Goal: Task Accomplishment & Management: Manage account settings

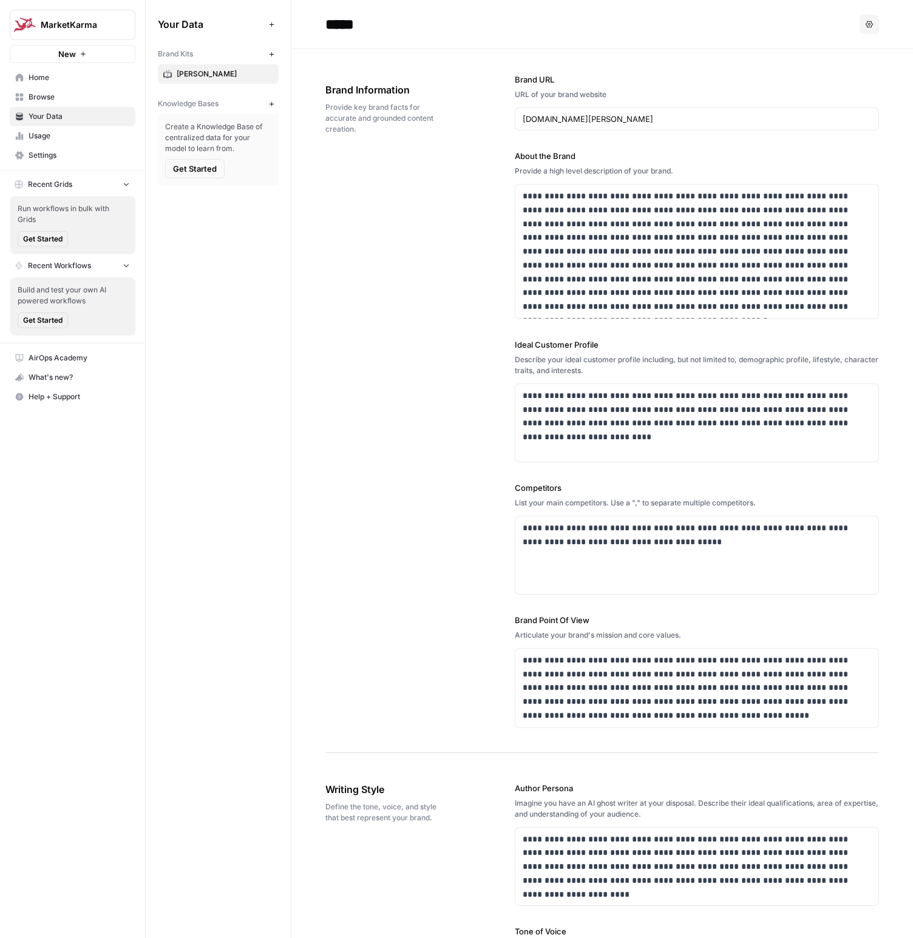
scroll to position [778, 0]
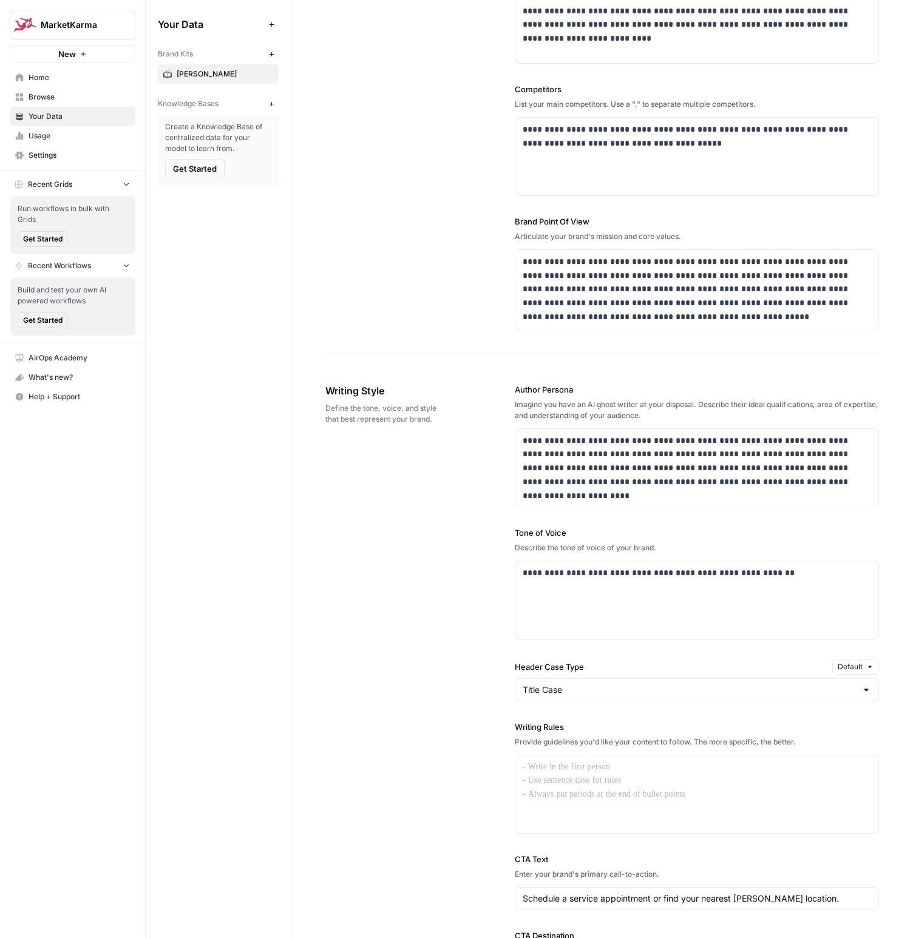
click at [548, 648] on div "**********" at bounding box center [697, 685] width 364 height 652
click at [231, 441] on div "Your Data Add Data Brand Kits New [PERSON_NAME] Knowledge Bases New Create a Kn…" at bounding box center [218, 469] width 145 height 938
click at [46, 79] on span "Home" at bounding box center [79, 77] width 101 height 11
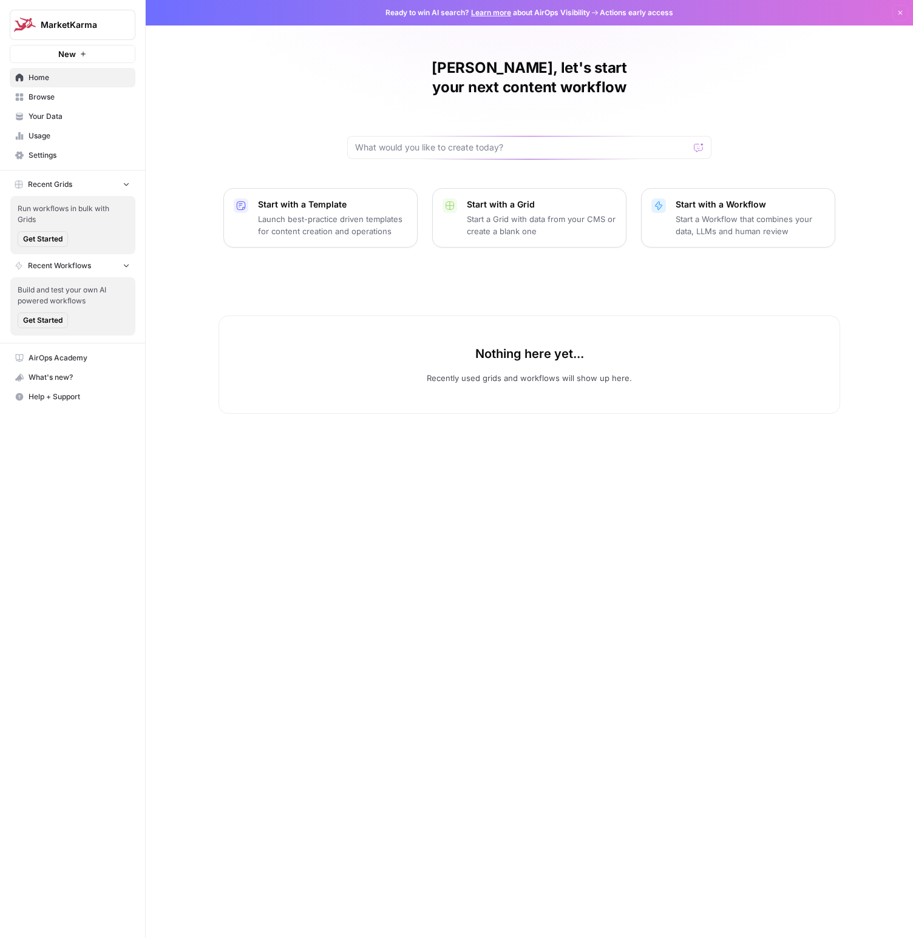
click at [66, 101] on span "Browse" at bounding box center [79, 97] width 101 height 11
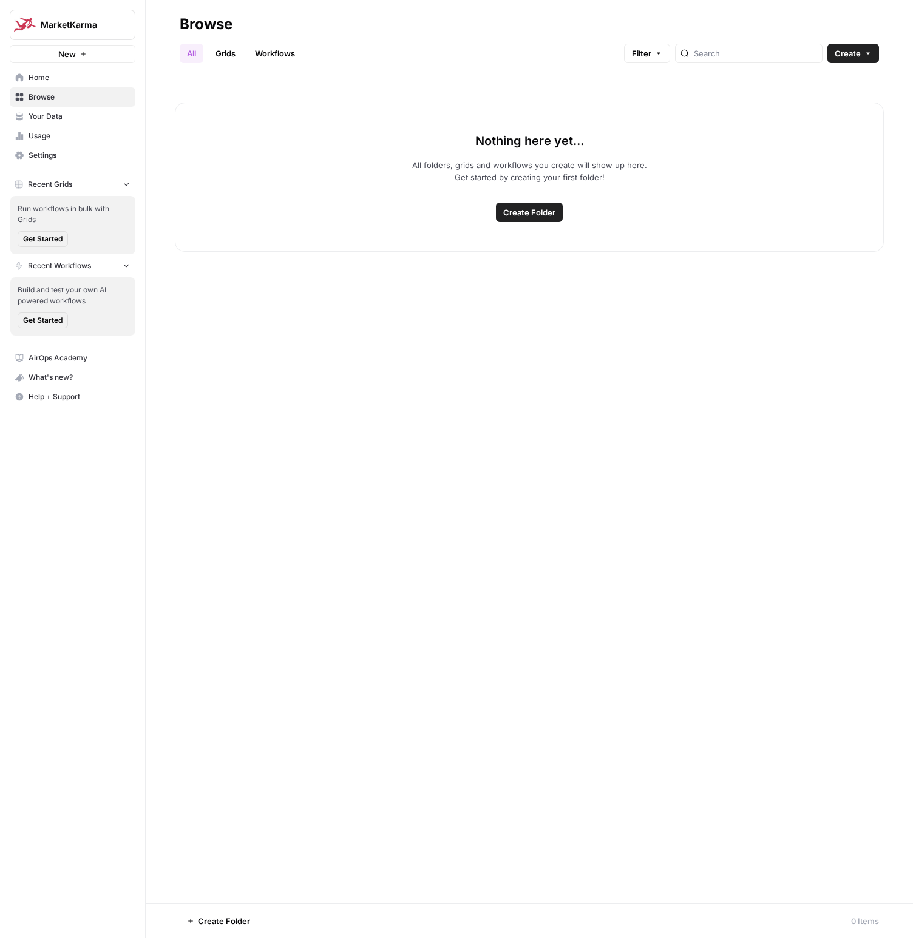
click at [49, 125] on link "Your Data" at bounding box center [73, 116] width 126 height 19
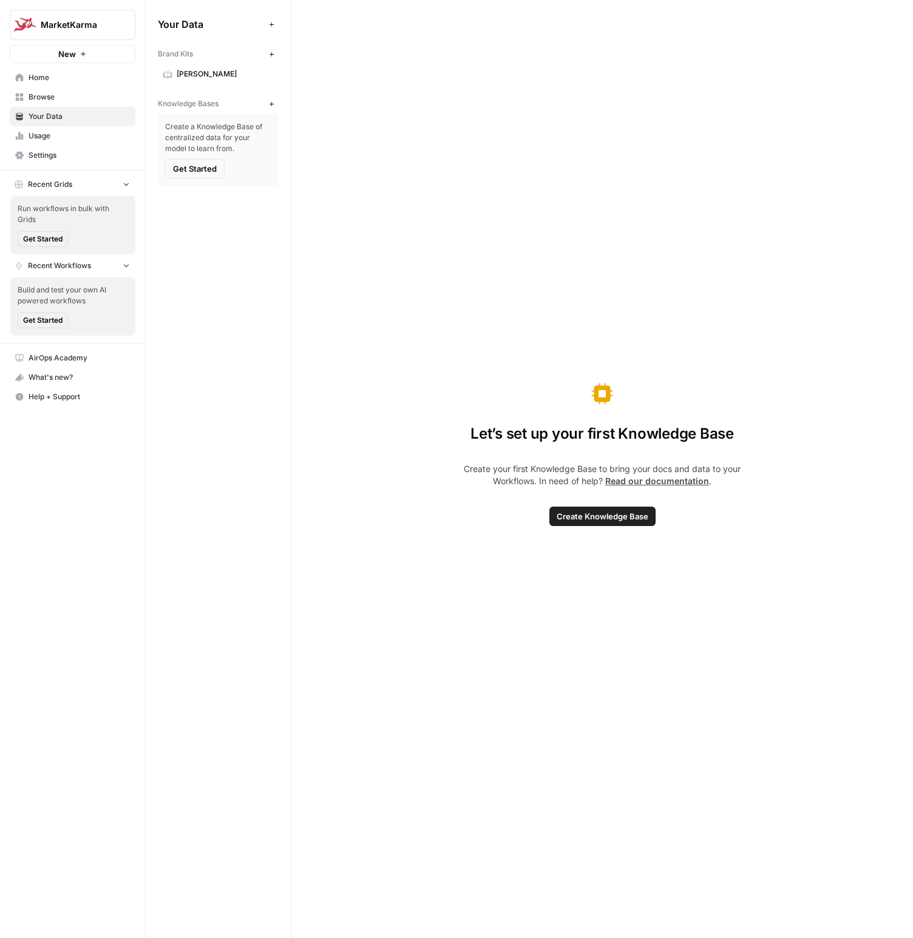
click at [271, 55] on icon "button" at bounding box center [271, 54] width 7 height 7
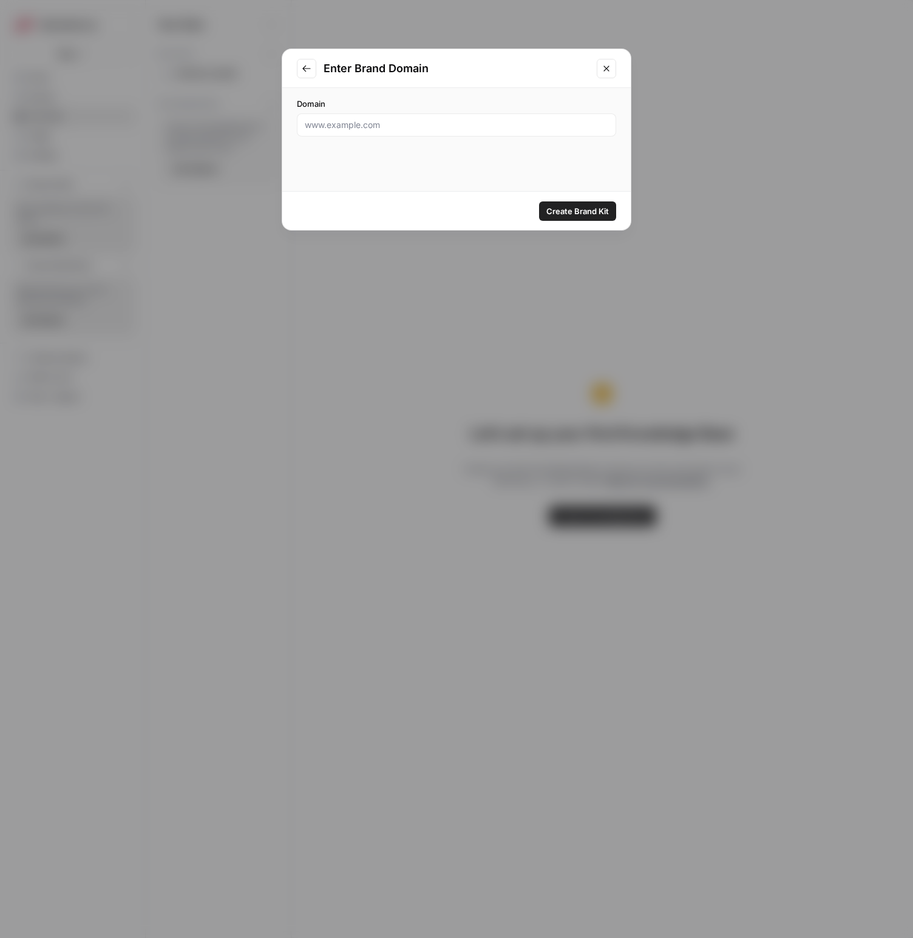
click at [338, 116] on div at bounding box center [456, 125] width 319 height 23
type input "[DOMAIN_NAME]"
click button "Create Brand Kit" at bounding box center [577, 211] width 77 height 19
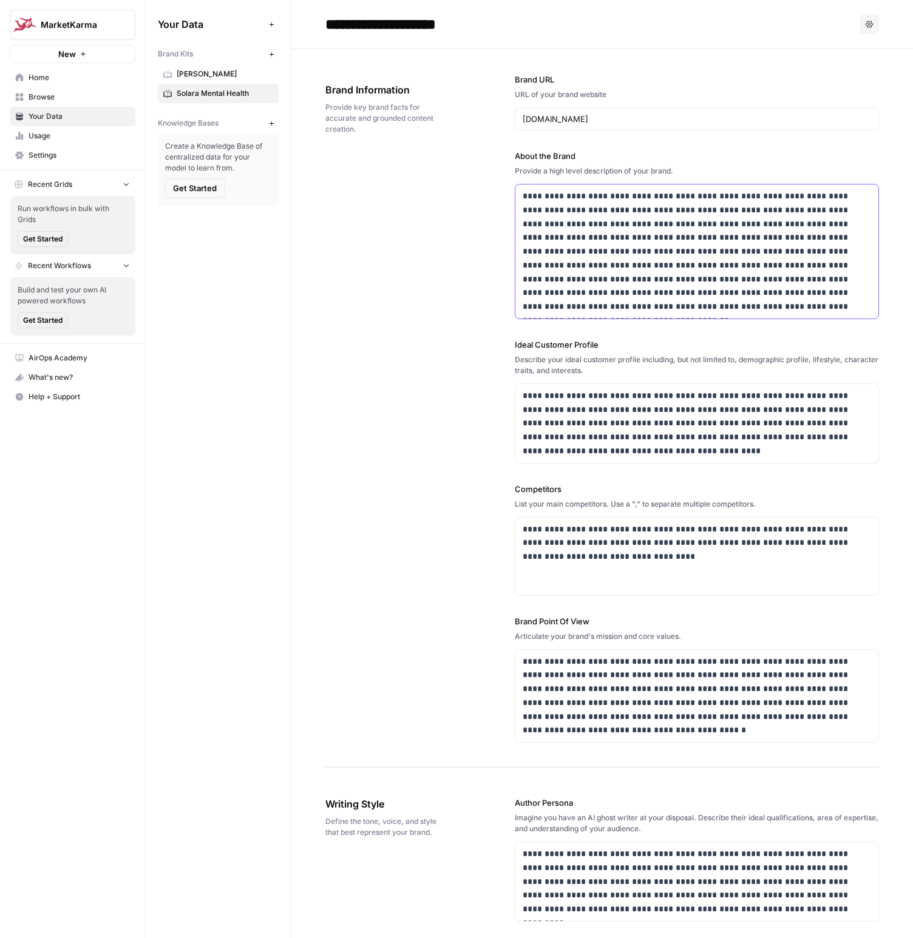
click at [608, 241] on p "**********" at bounding box center [697, 251] width 348 height 124
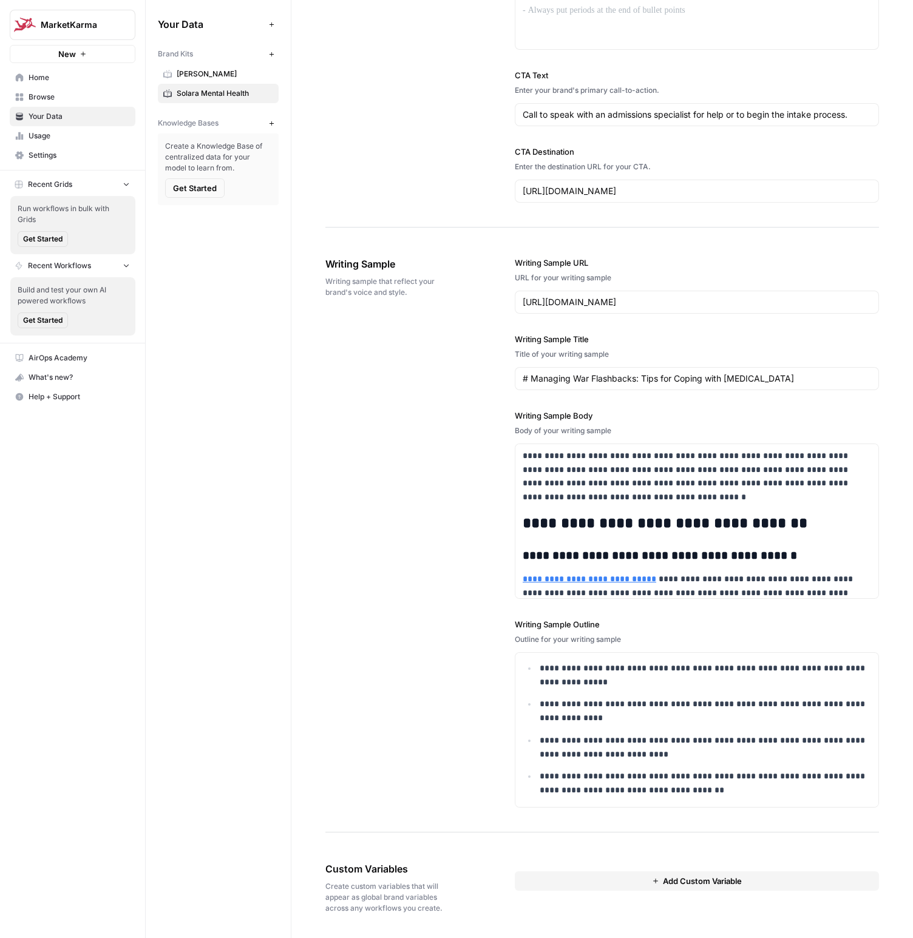
scroll to position [1144, 0]
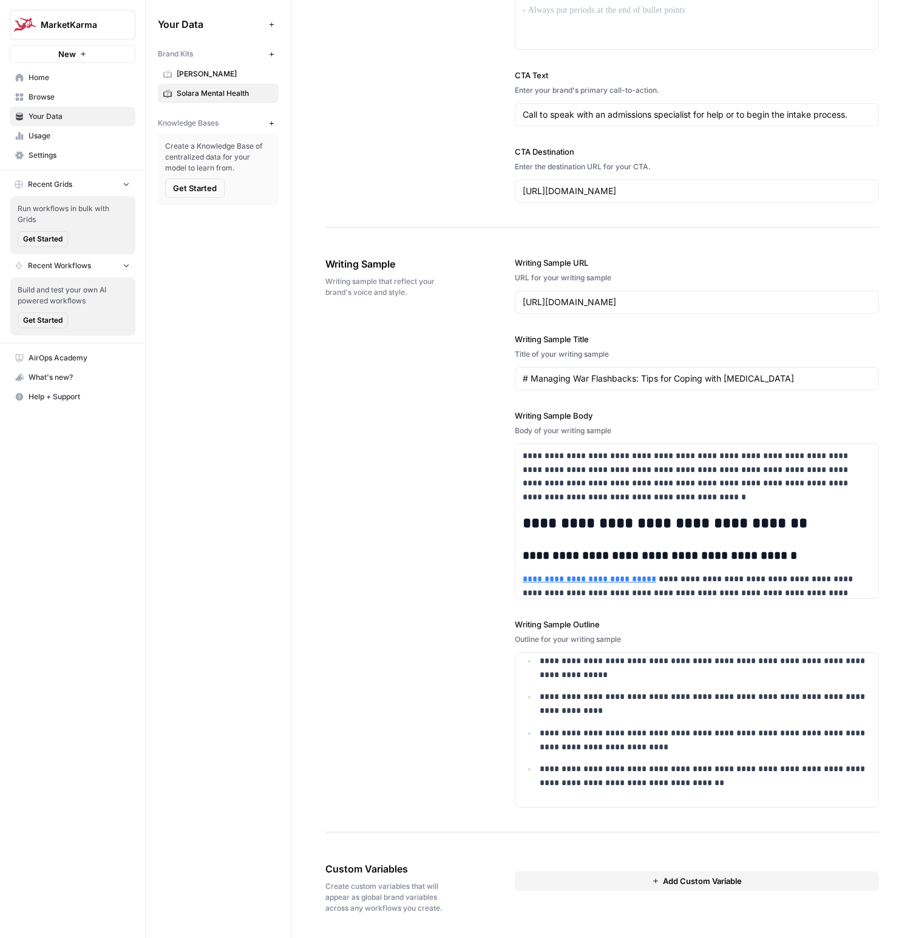
click at [186, 300] on div "Your Data Add Data Brand Kits New [PERSON_NAME] Solara Mental Health Knowledge …" at bounding box center [218, 469] width 145 height 938
click at [196, 182] on span "Get Started" at bounding box center [195, 188] width 44 height 12
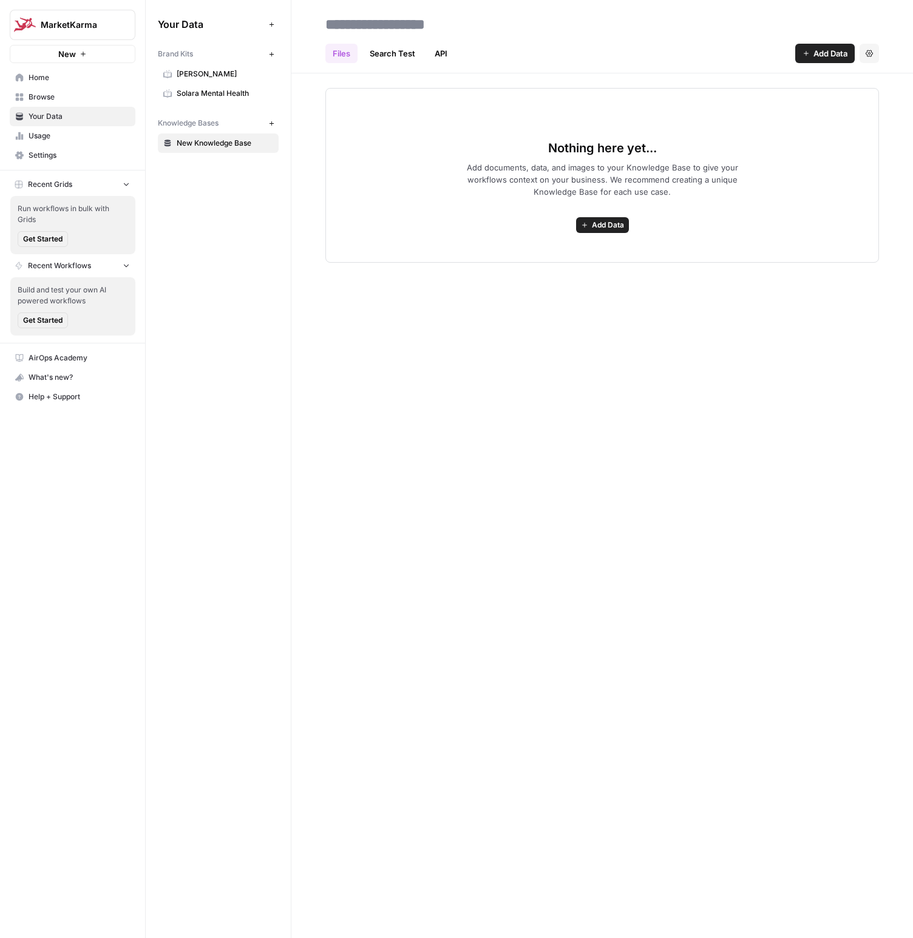
click at [387, 54] on link "Search Test" at bounding box center [392, 53] width 60 height 19
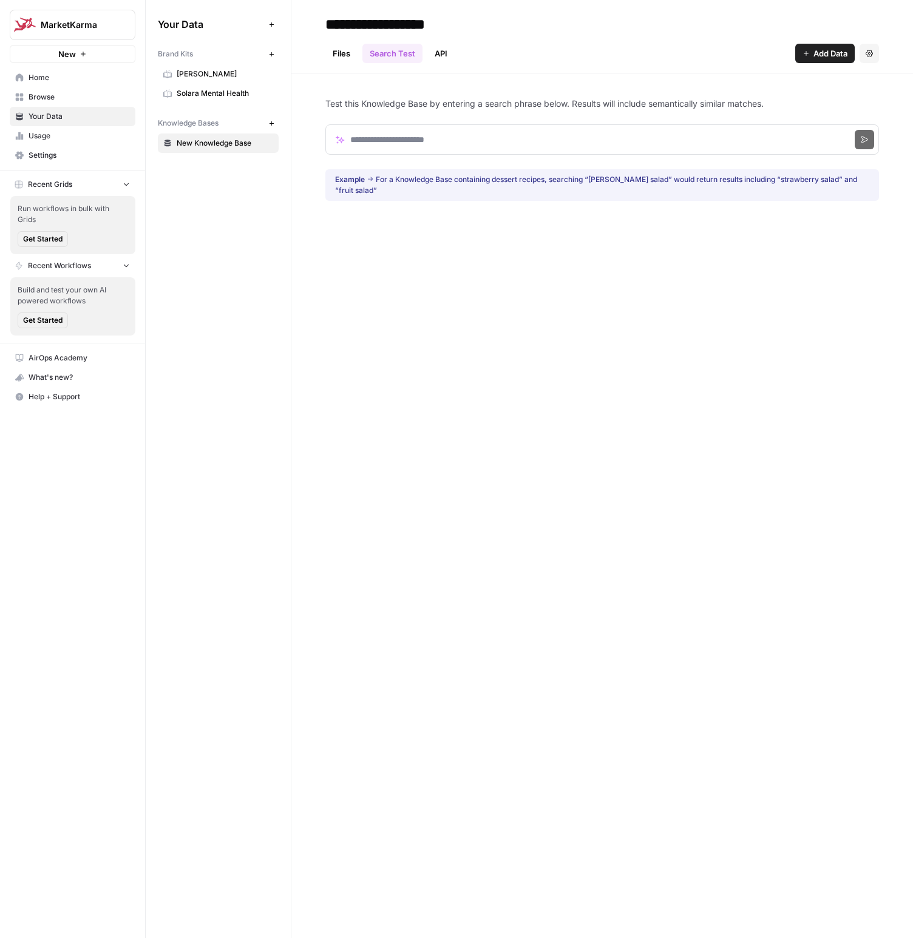
click at [446, 52] on link "API" at bounding box center [440, 53] width 27 height 19
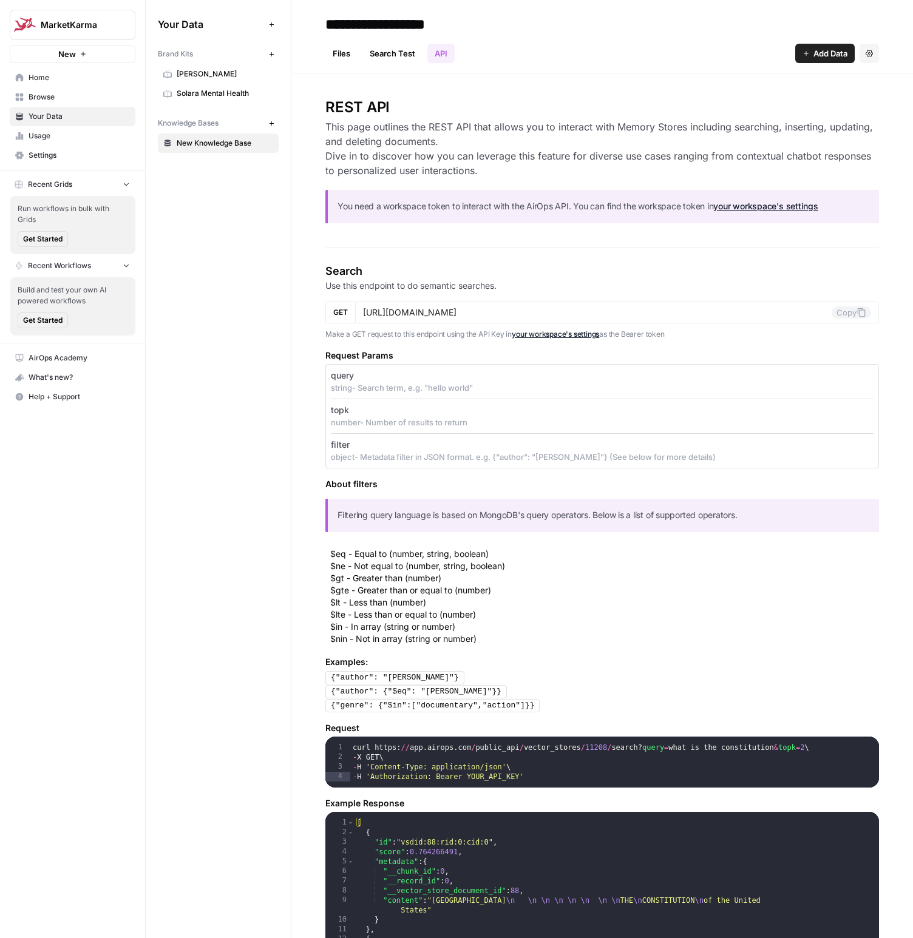
drag, startPoint x: 331, startPoint y: 53, endPoint x: 63, endPoint y: 245, distance: 329.3
click at [52, 322] on span "Get Started" at bounding box center [42, 320] width 39 height 11
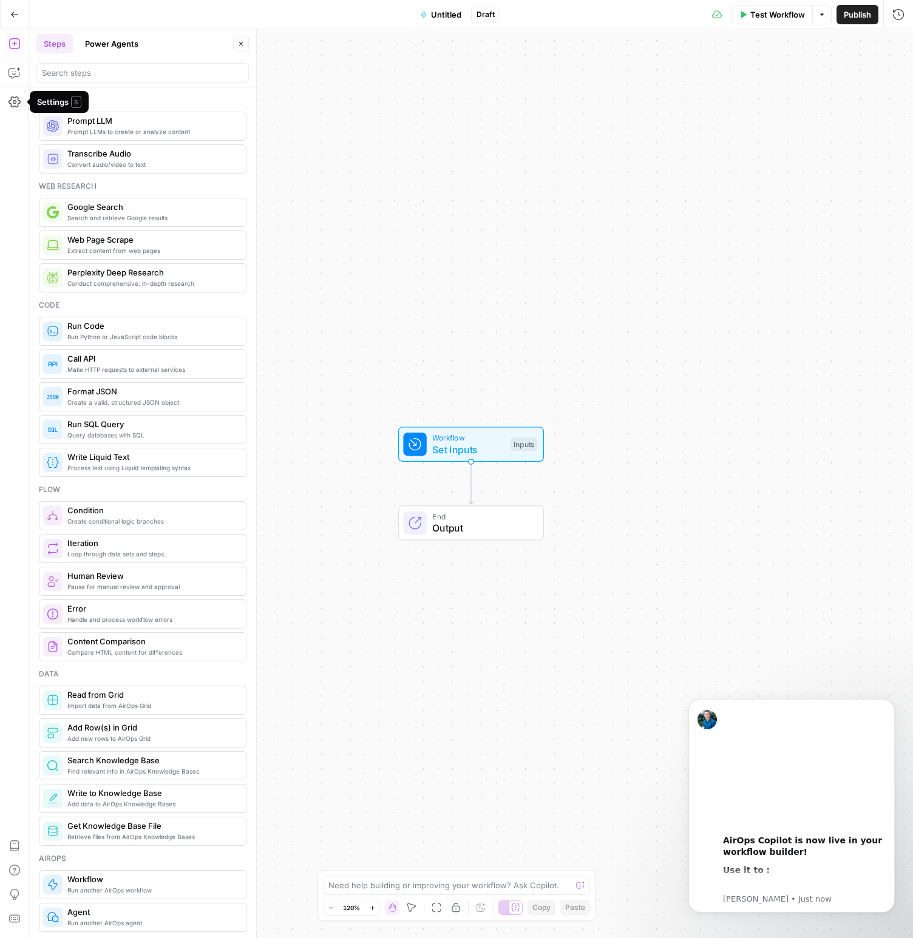
click at [92, 44] on button "Power Agents" at bounding box center [112, 43] width 68 height 19
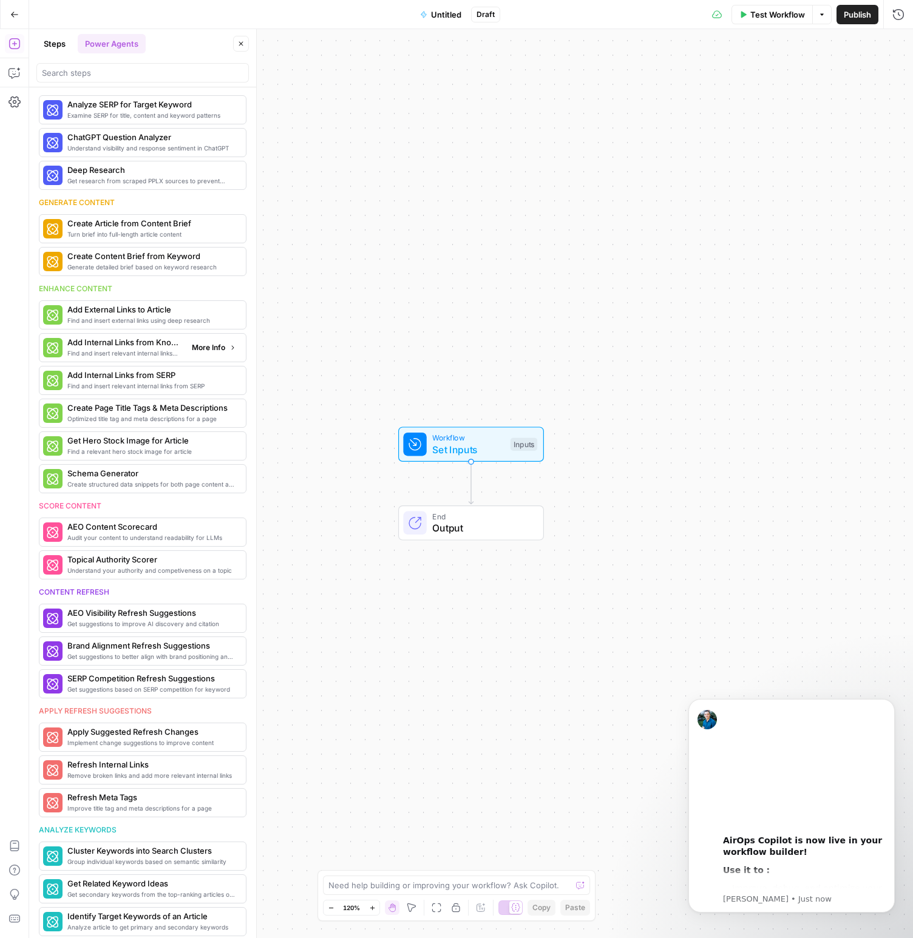
scroll to position [22, 0]
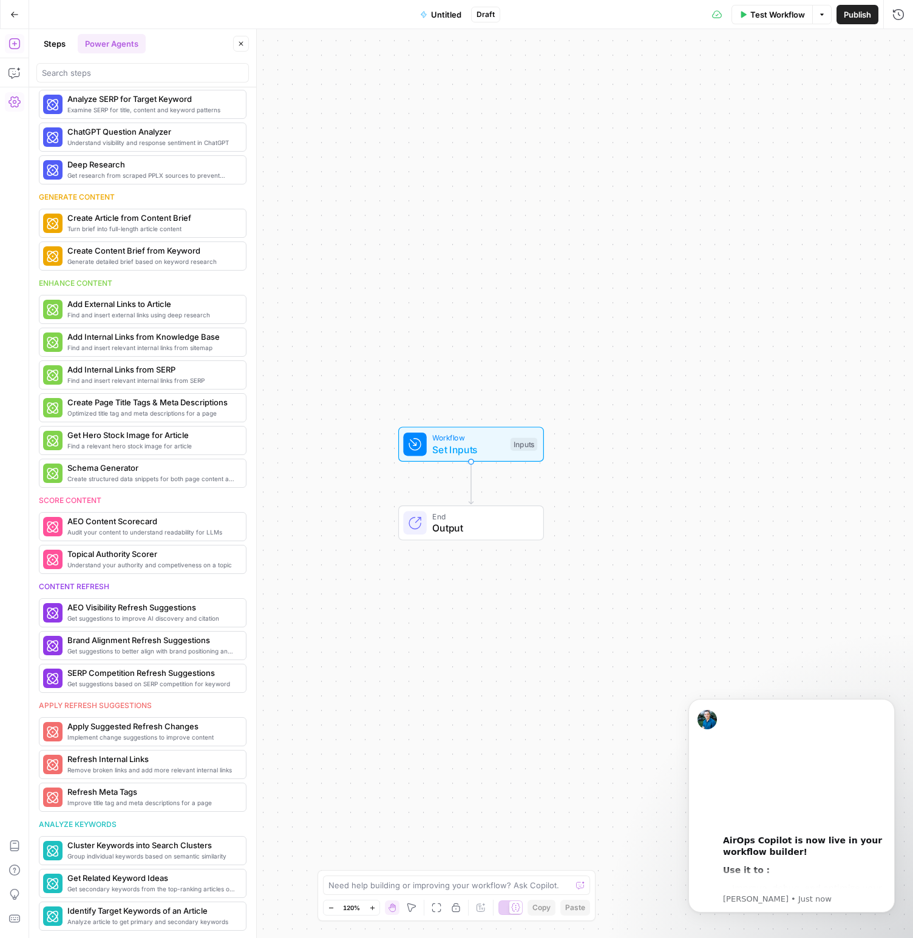
click at [12, 107] on icon "button" at bounding box center [14, 102] width 12 height 12
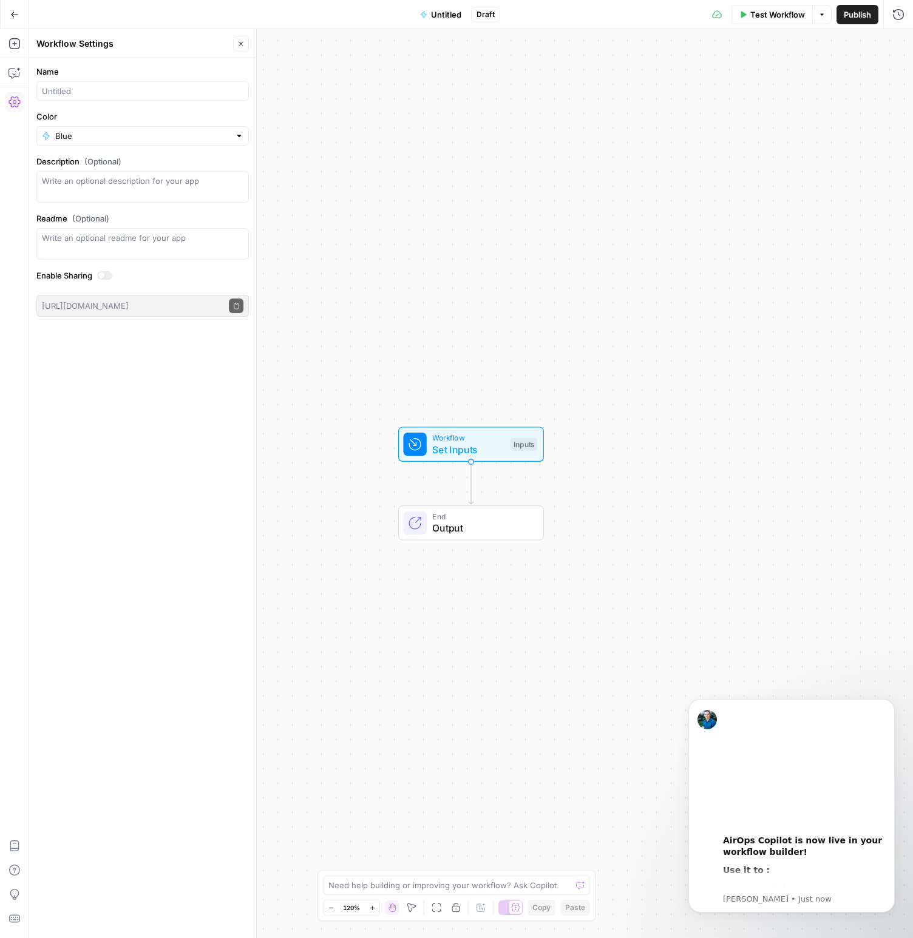
click at [81, 76] on label "Name" at bounding box center [142, 72] width 212 height 12
click at [81, 85] on input "Name" at bounding box center [143, 91] width 202 height 12
click at [820, 13] on icon "button" at bounding box center [821, 14] width 7 height 7
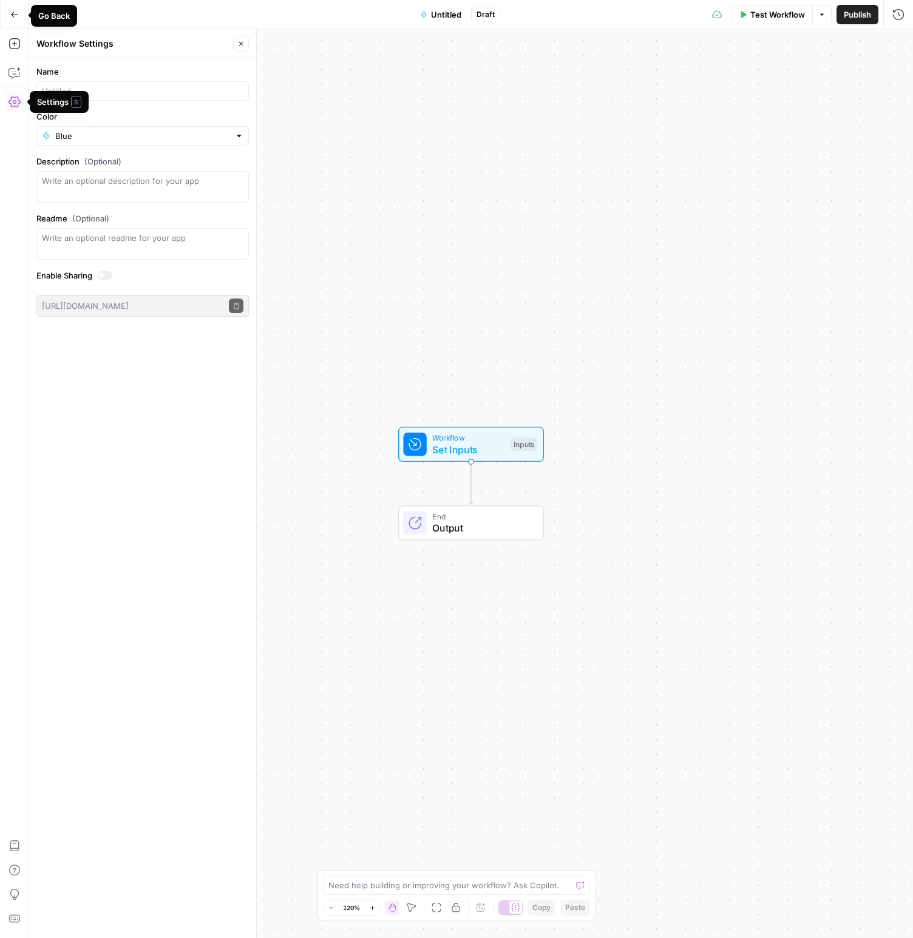
click at [13, 8] on button "Go Back" at bounding box center [15, 15] width 22 height 22
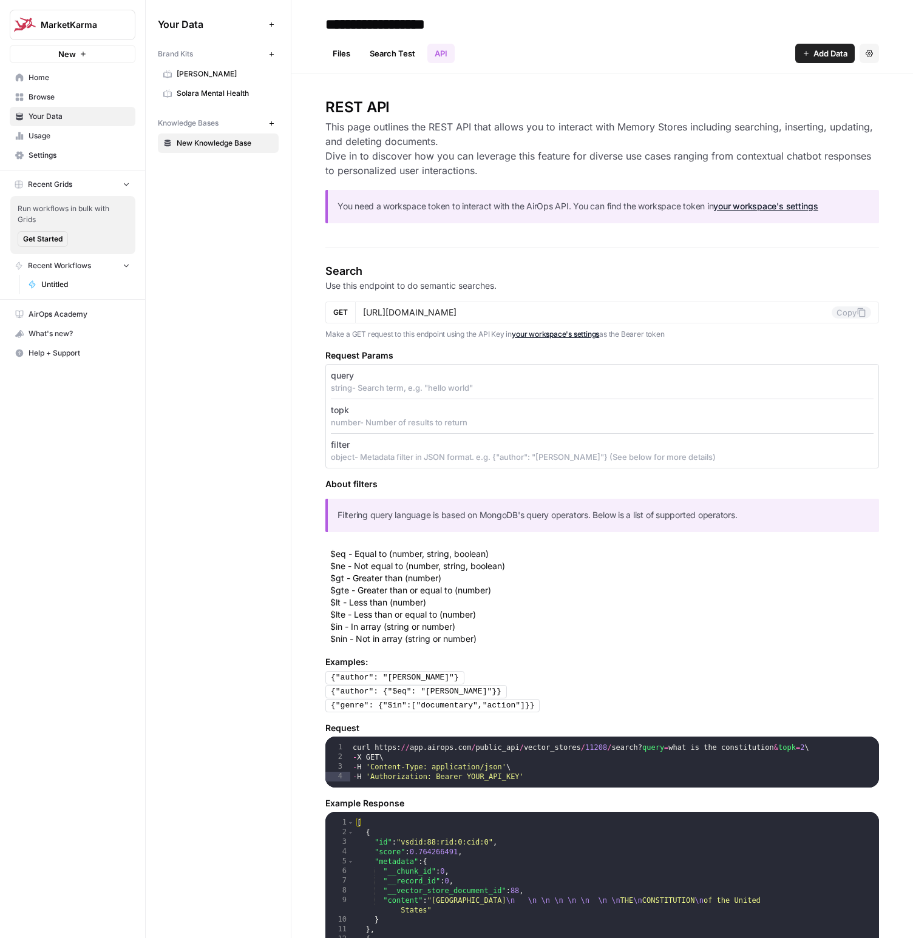
click at [13, 8] on div "MarketKarma New" at bounding box center [72, 31] width 145 height 63
click at [137, 539] on div "MarketKarma New Home Browse Your Data Usage Settings Recent Grids Run workflows…" at bounding box center [72, 469] width 145 height 938
click at [39, 246] on button "Get Started" at bounding box center [43, 239] width 50 height 16
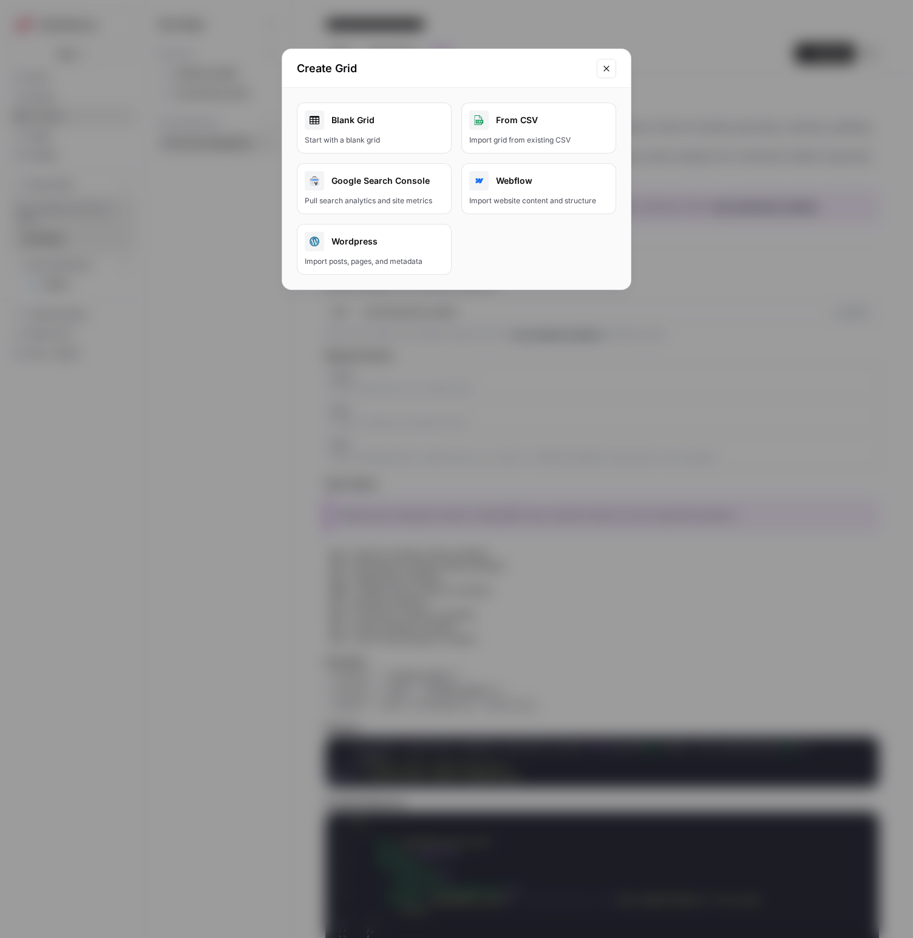
click at [362, 255] on button "Wordpress Import posts, pages, and metadata" at bounding box center [374, 249] width 155 height 51
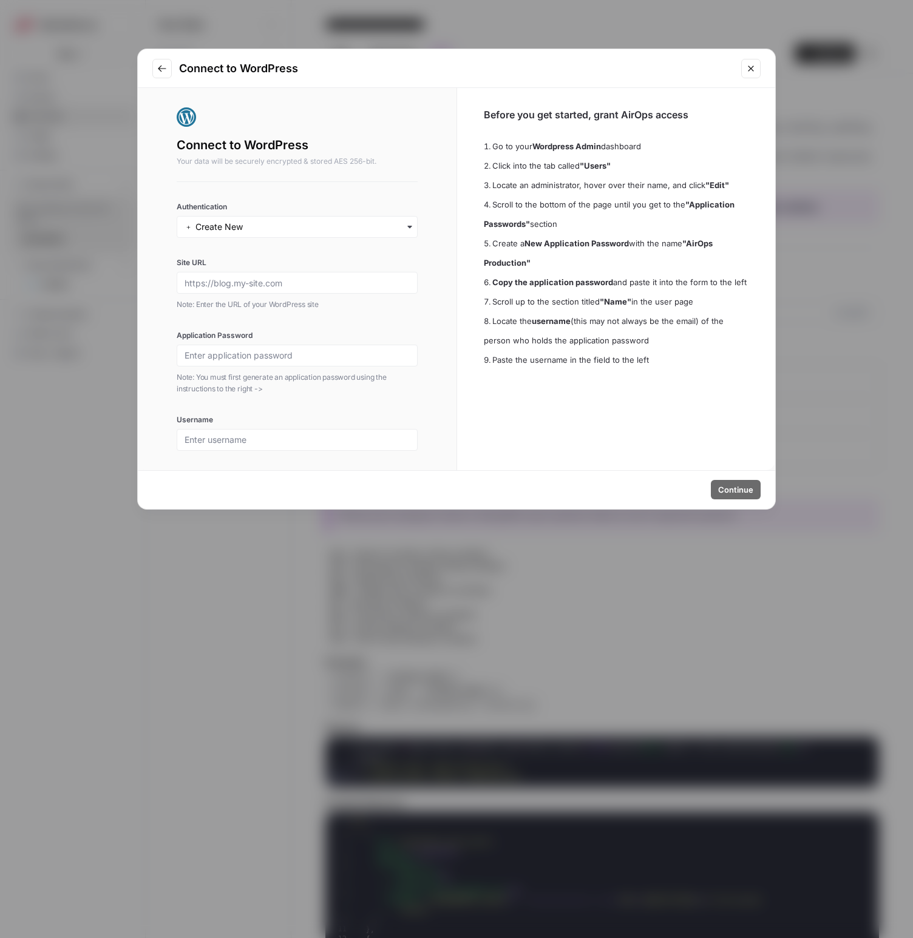
click at [751, 67] on icon "Close modal" at bounding box center [751, 69] width 10 height 10
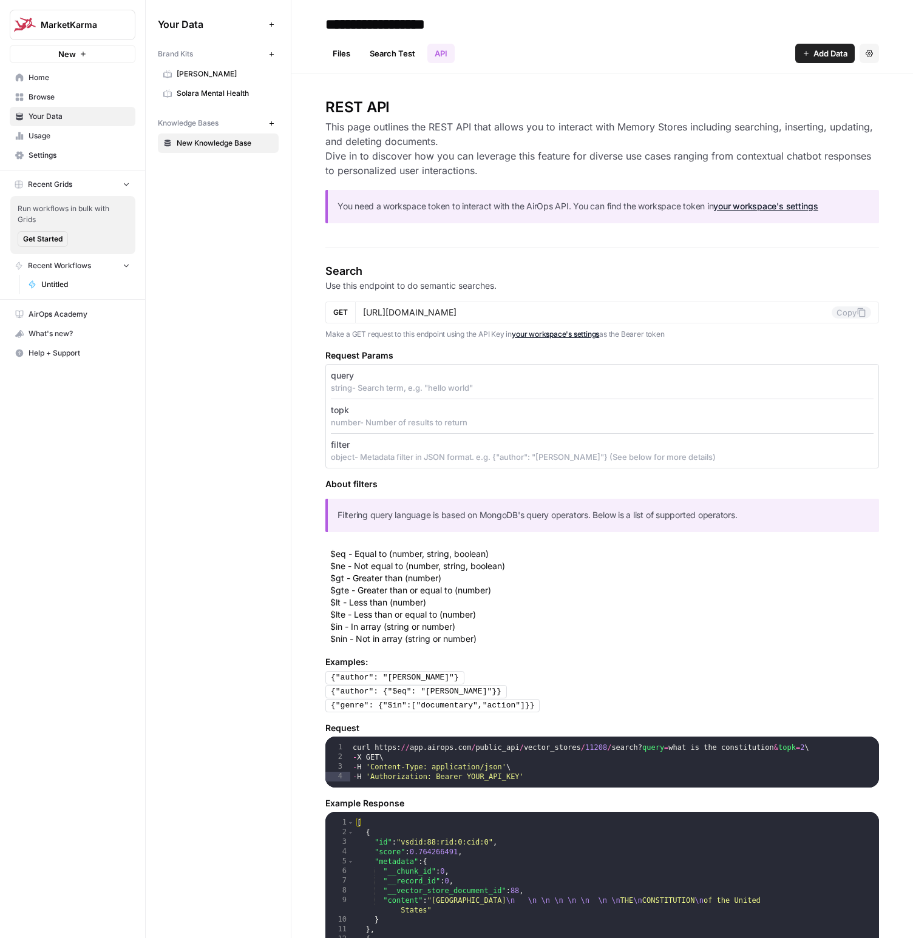
click at [35, 153] on span "Settings" at bounding box center [79, 155] width 101 height 11
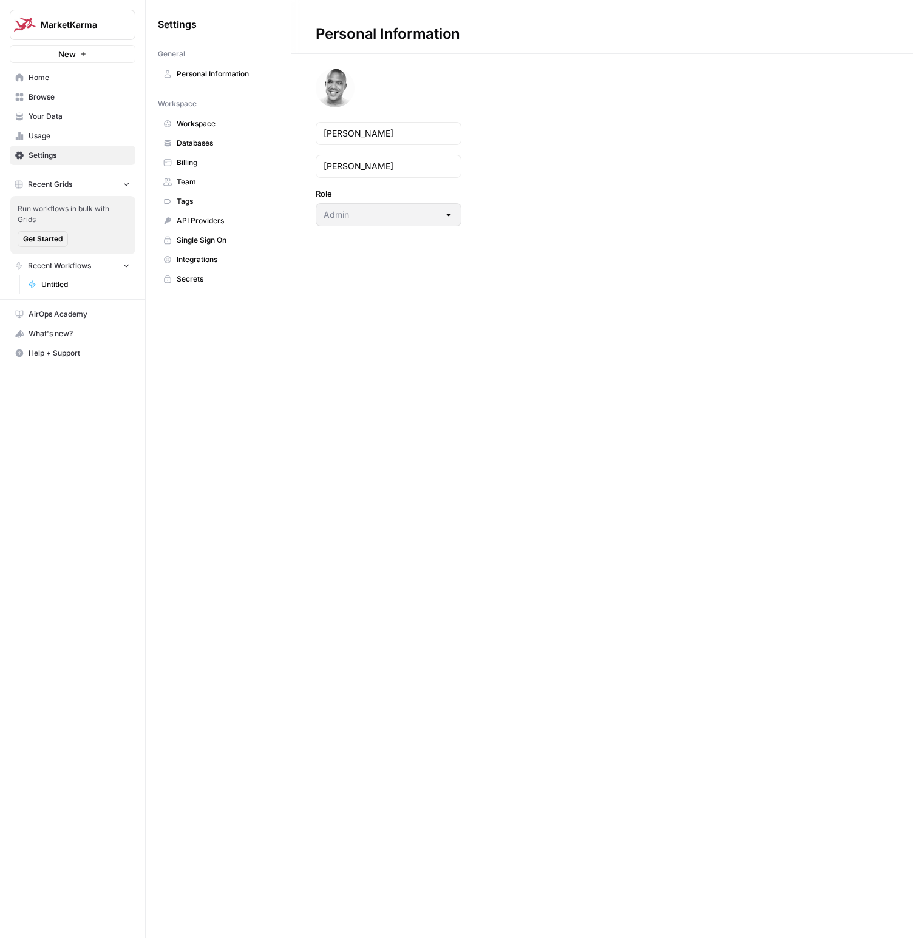
click at [188, 163] on span "Billing" at bounding box center [225, 162] width 97 height 11
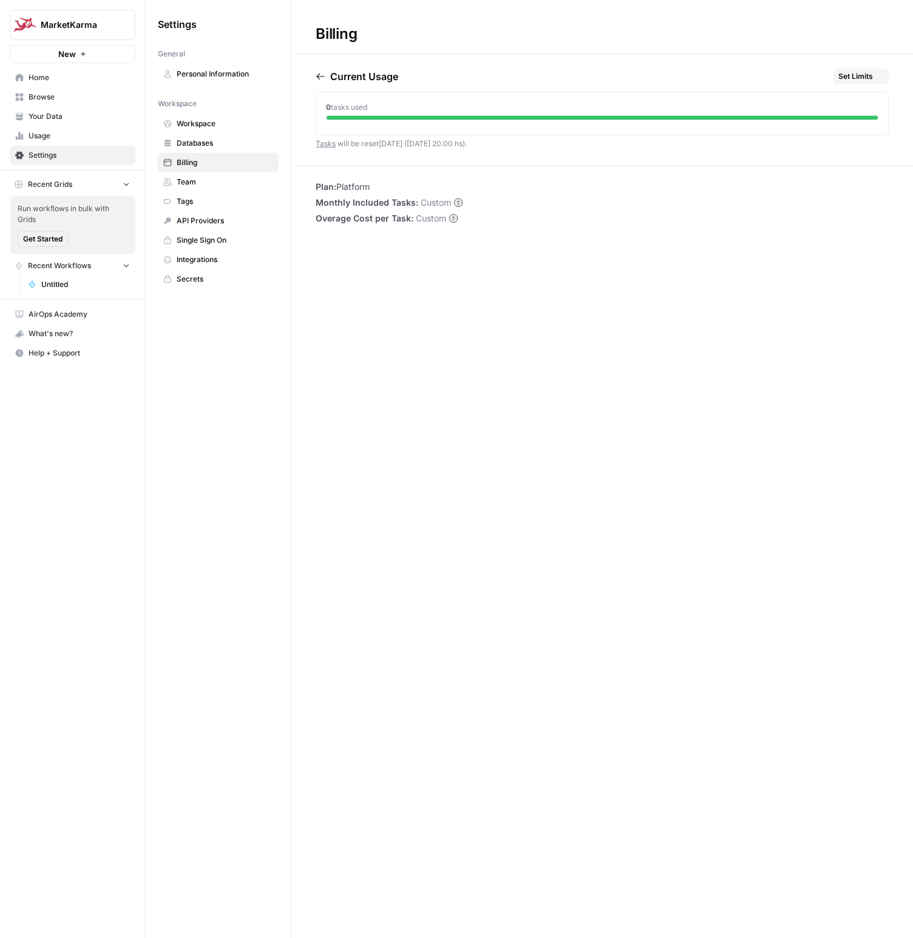
click at [188, 163] on span "Billing" at bounding box center [225, 162] width 97 height 11
click at [523, 710] on div "Billing Current Usage Set Limits 0 tasks used Tasks will be reset [DATE] ([DATE…" at bounding box center [602, 469] width 622 height 938
click at [458, 201] on circle at bounding box center [458, 202] width 8 height 8
click at [857, 76] on span "Set Limits" at bounding box center [855, 76] width 35 height 11
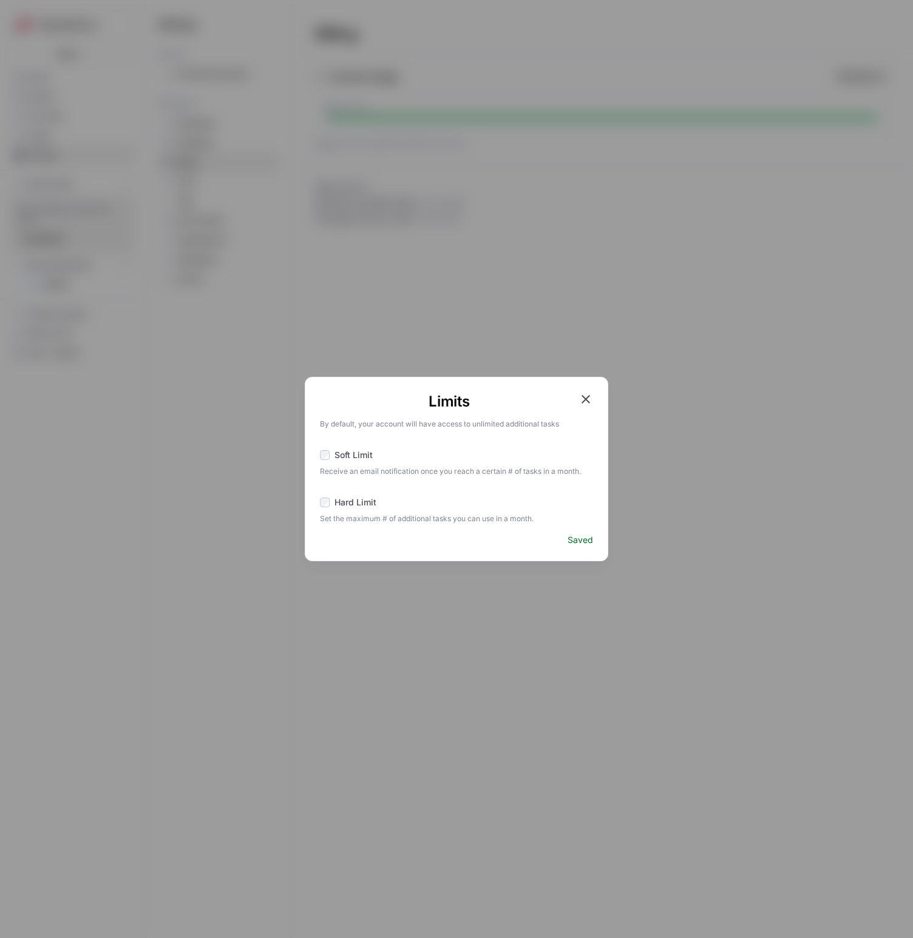
click at [582, 399] on icon "button" at bounding box center [585, 399] width 15 height 15
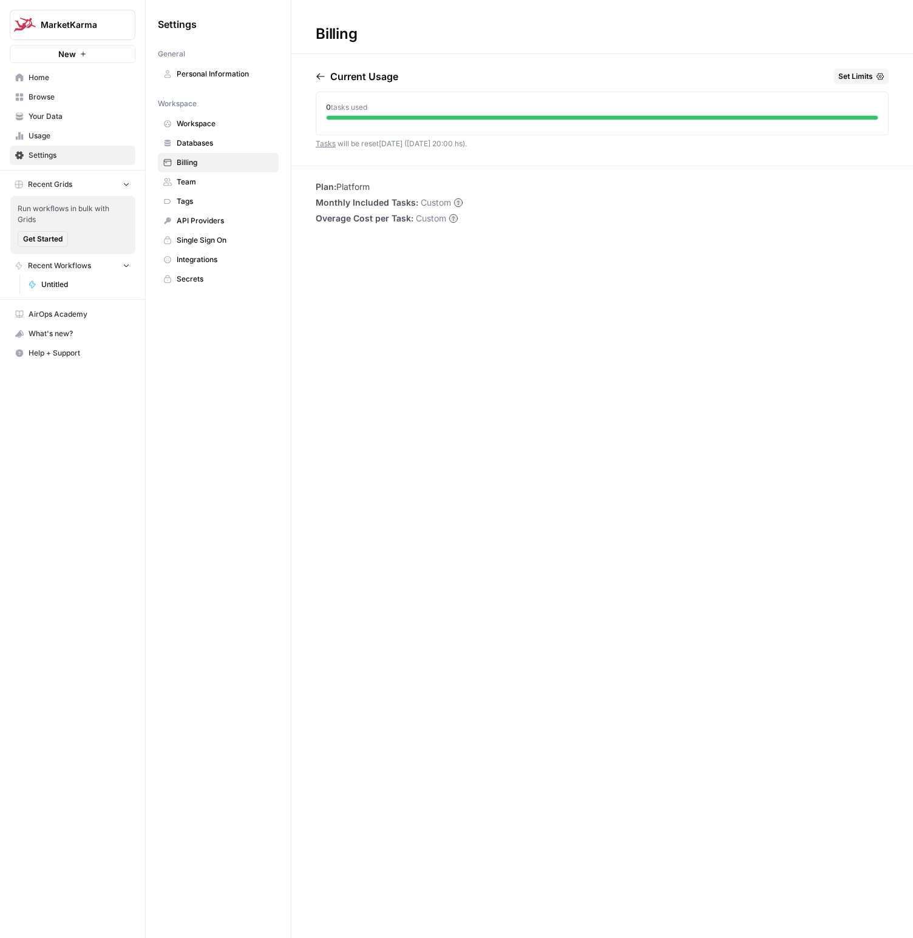
click at [328, 142] on link "Tasks" at bounding box center [326, 143] width 20 height 9
click at [183, 144] on span "Databases" at bounding box center [225, 143] width 97 height 11
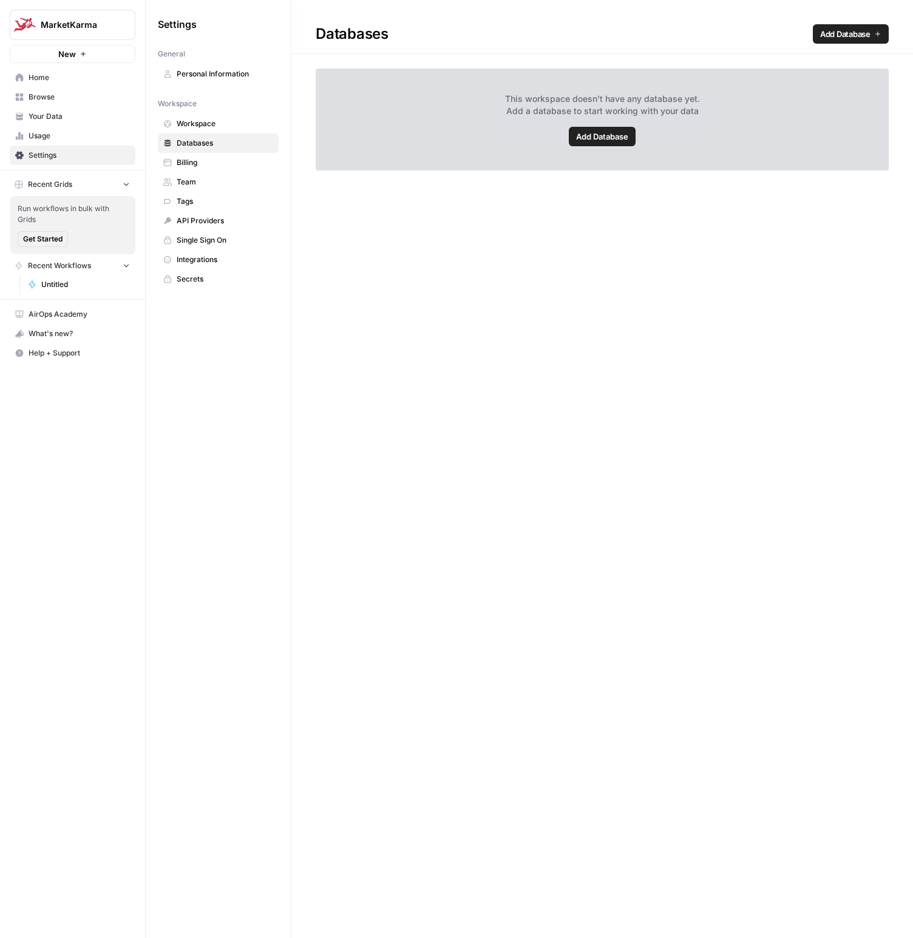
click at [602, 136] on span "Add Database" at bounding box center [602, 137] width 52 height 12
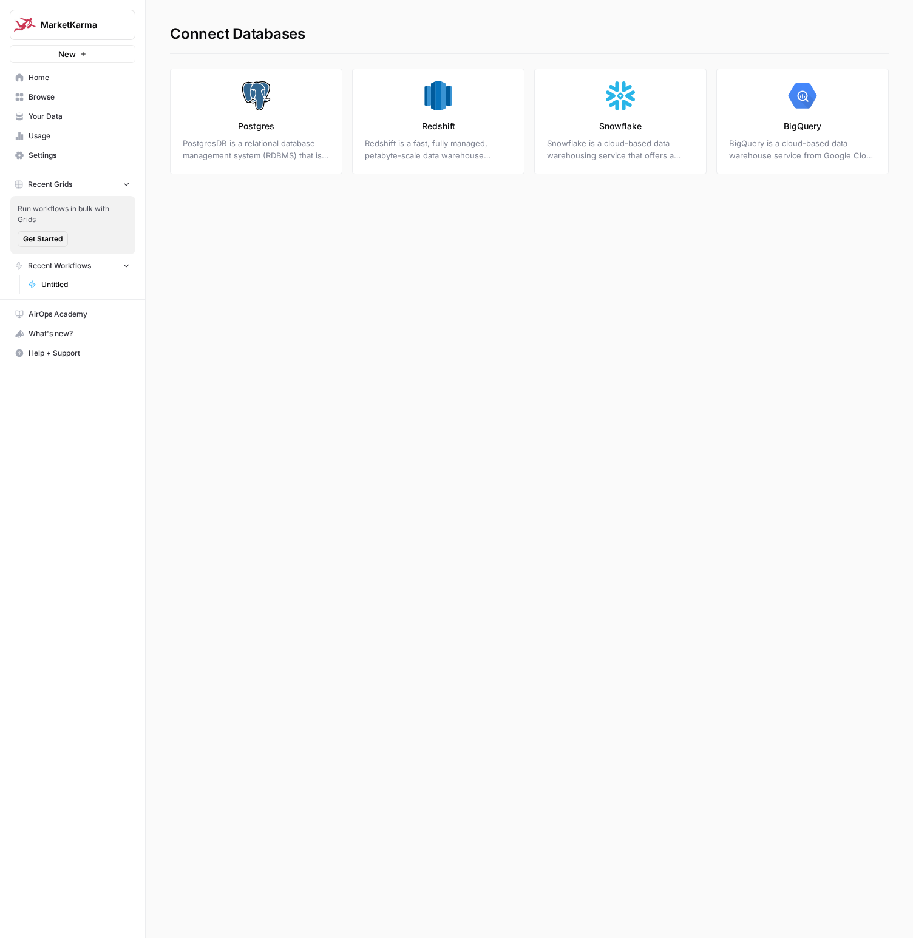
click at [824, 127] on link "BigQuery BigQuery is a cloud-based data warehouse service from Google Cloud Pla…" at bounding box center [802, 122] width 172 height 106
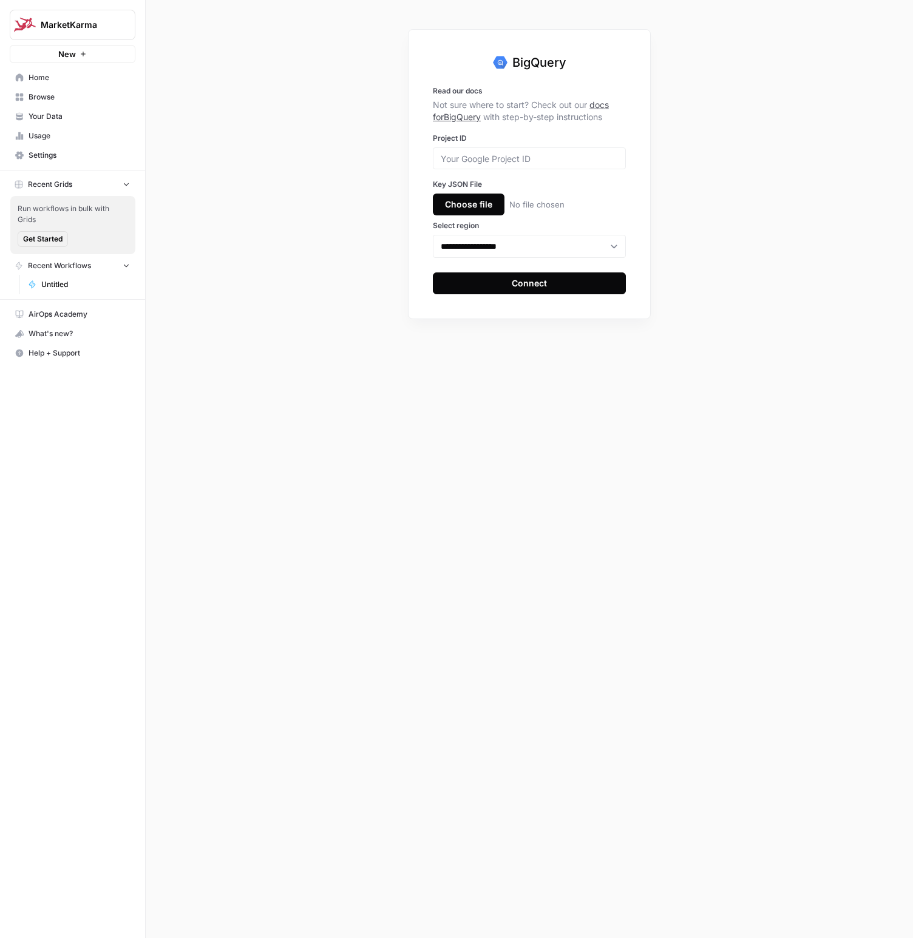
click at [506, 606] on div "**********" at bounding box center [529, 469] width 767 height 938
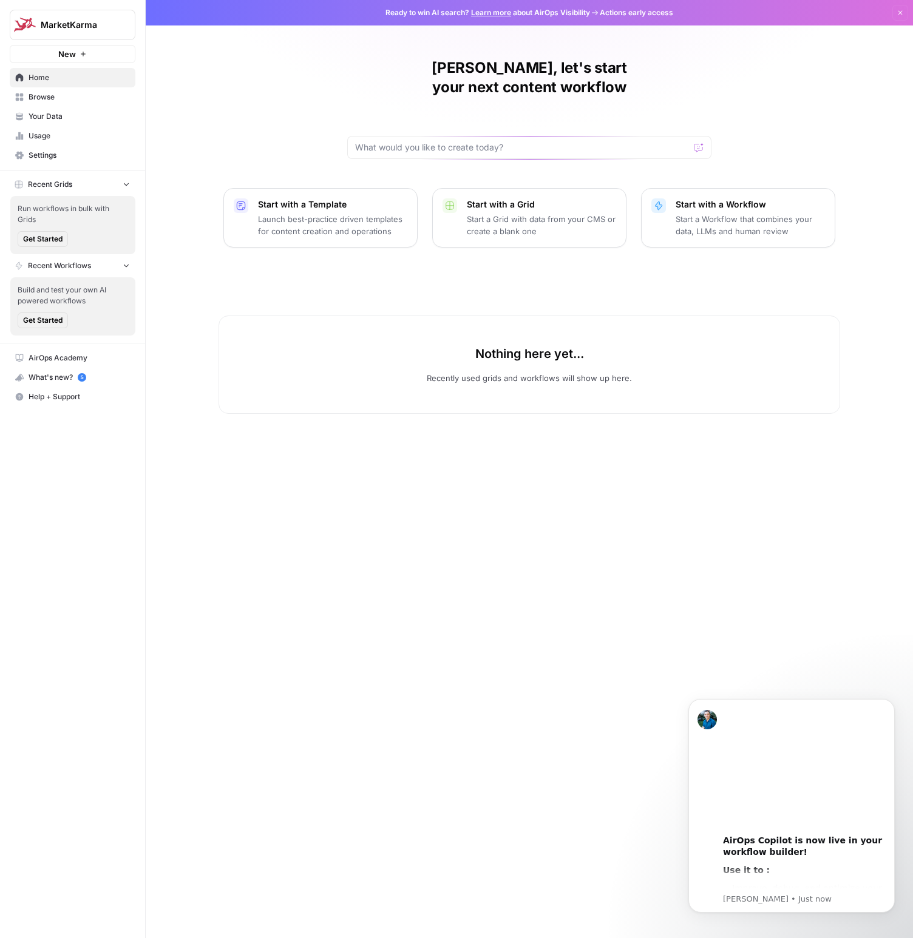
click at [297, 213] on p "Launch best-practice driven templates for content creation and operations" at bounding box center [332, 225] width 149 height 24
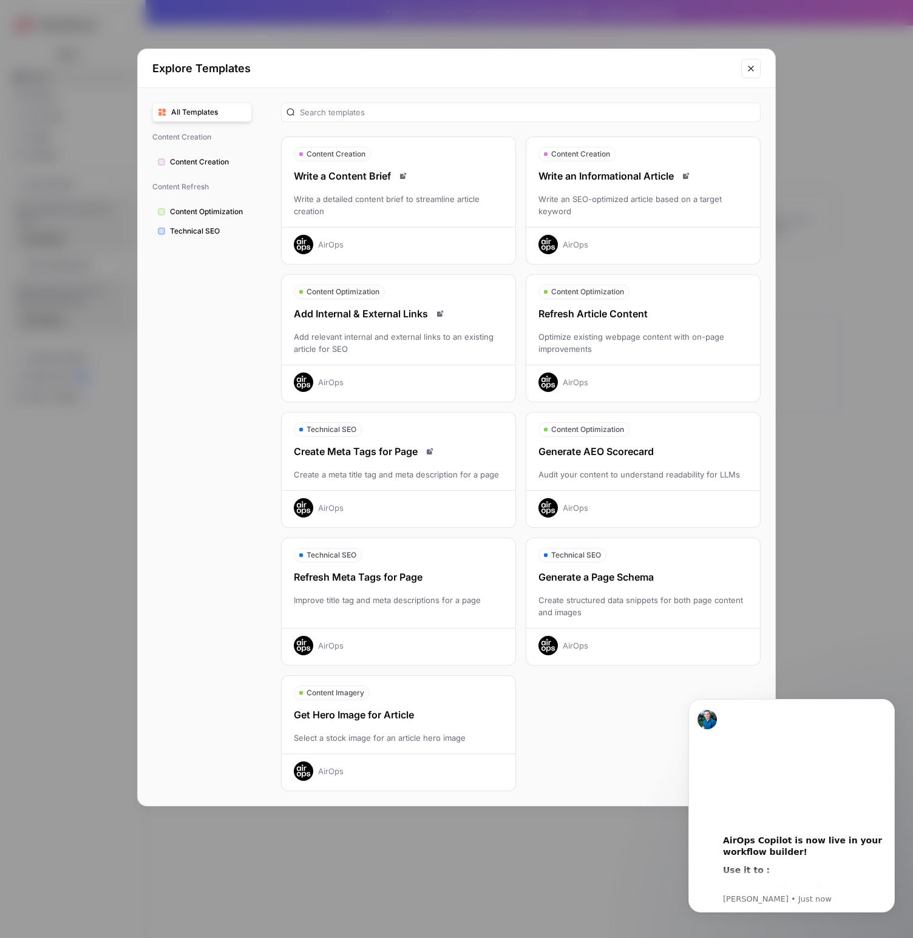
click at [195, 167] on span "Content Creation" at bounding box center [208, 162] width 76 height 11
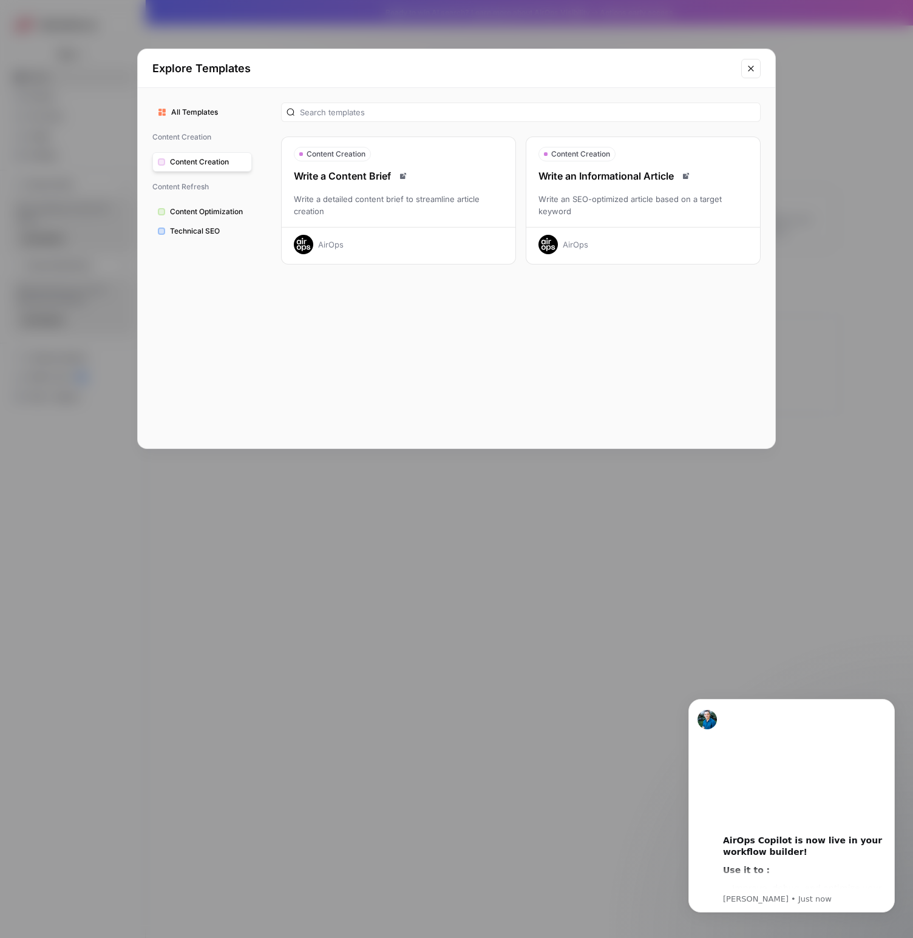
click at [188, 114] on span "All Templates" at bounding box center [208, 112] width 75 height 11
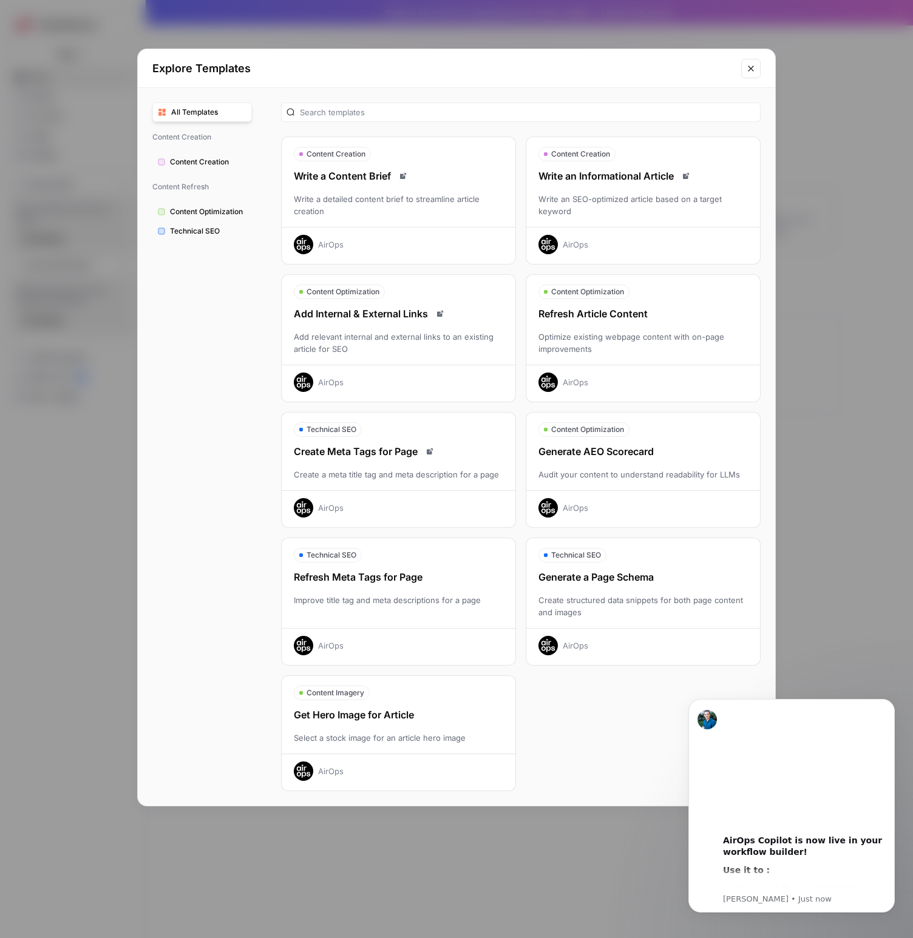
click at [226, 590] on div "All Templates Content Creation Content Creation Content Refresh Content Optimiz…" at bounding box center [202, 447] width 129 height 718
click at [118, 543] on div "Explore Templates All Templates Content Creation Content Creation Content Refre…" at bounding box center [456, 469] width 913 height 938
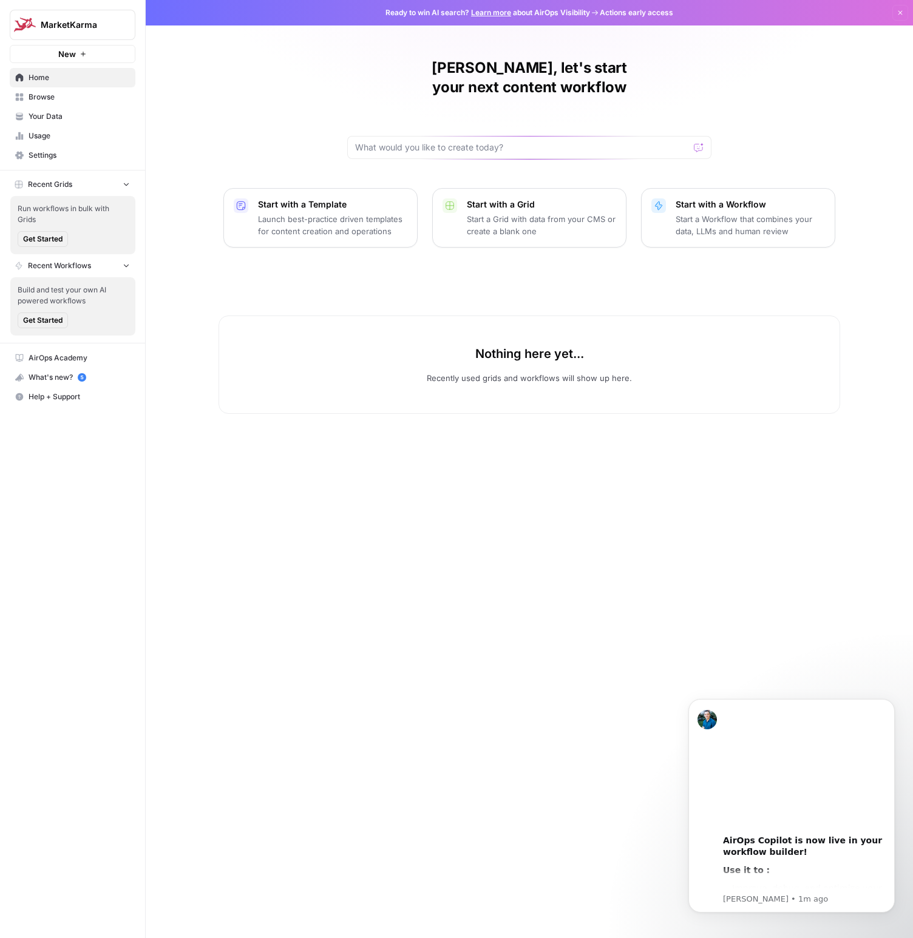
click at [342, 545] on div "Nothing here yet... Recently used grids and workflows will show up here." at bounding box center [530, 603] width 622 height 633
click at [58, 55] on span "New" at bounding box center [67, 54] width 18 height 12
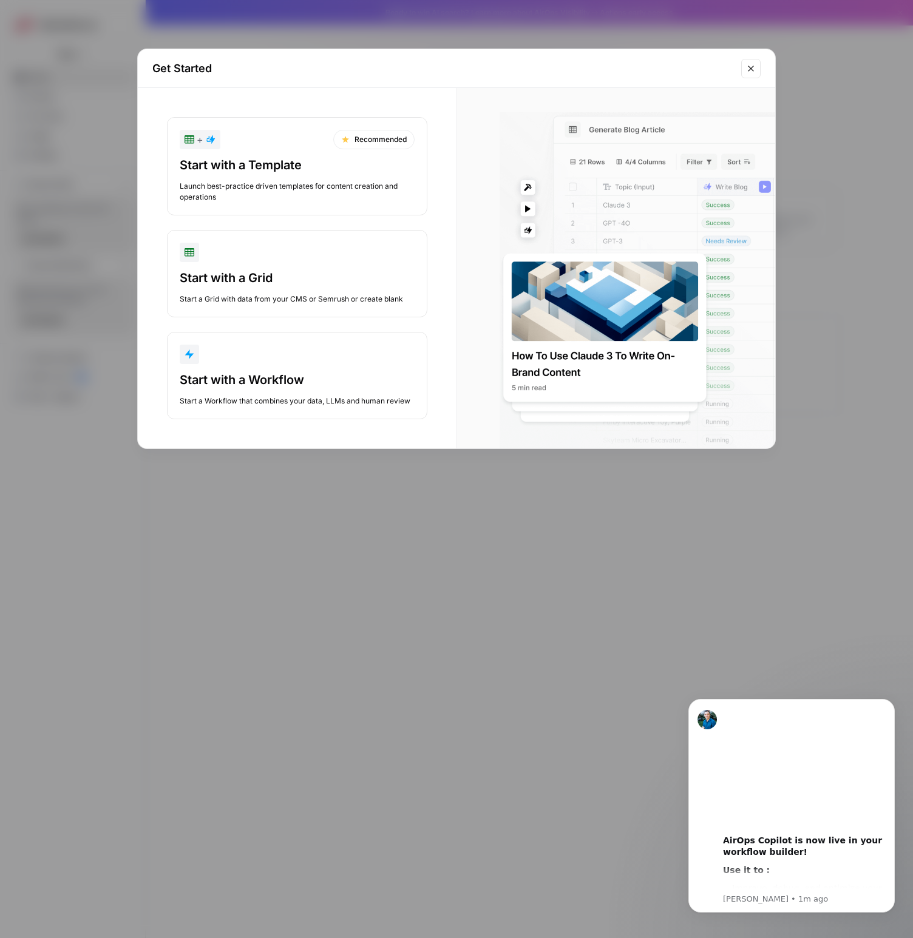
click at [58, 55] on div "Get Started + Recommended Start with a Template Launch best-practice driven tem…" at bounding box center [456, 469] width 913 height 938
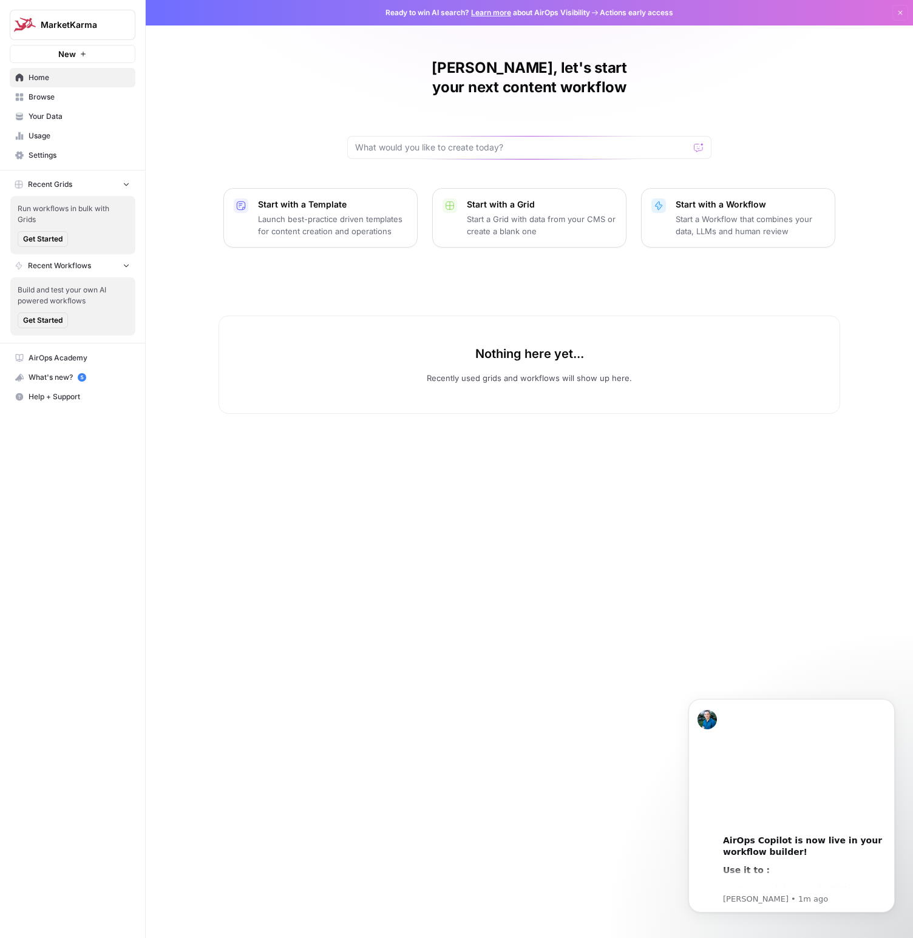
click at [43, 148] on link "Settings" at bounding box center [73, 155] width 126 height 19
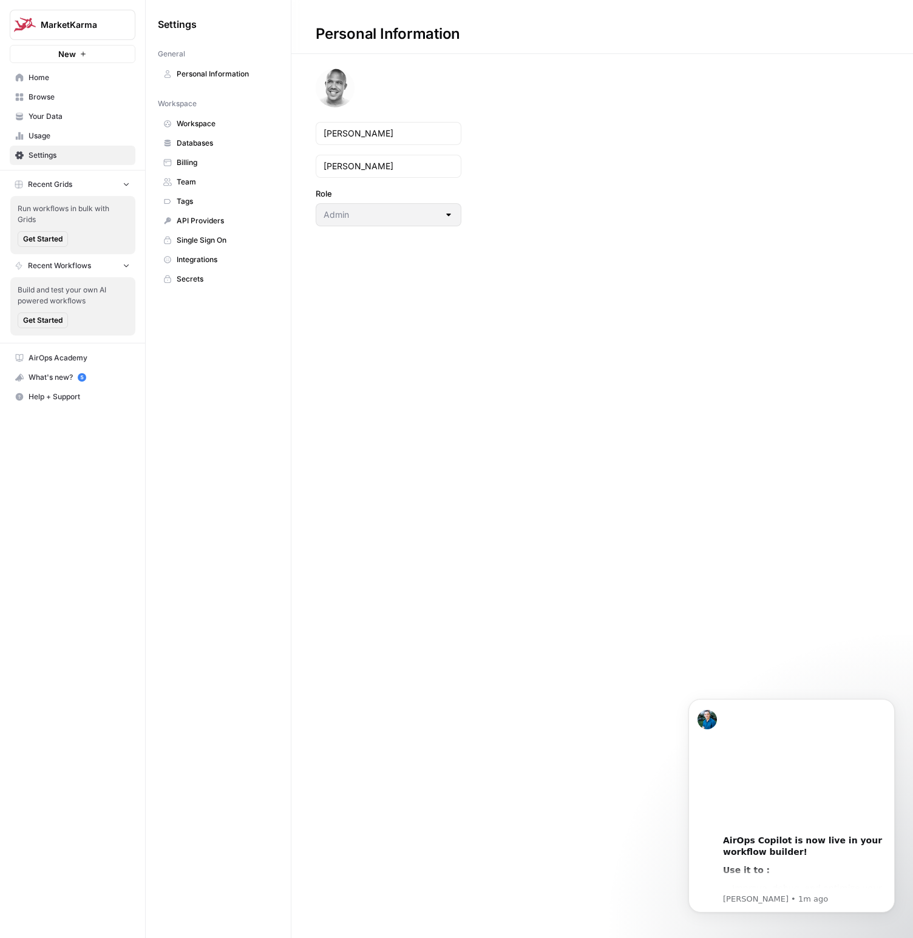
click at [191, 259] on span "Integrations" at bounding box center [225, 259] width 97 height 11
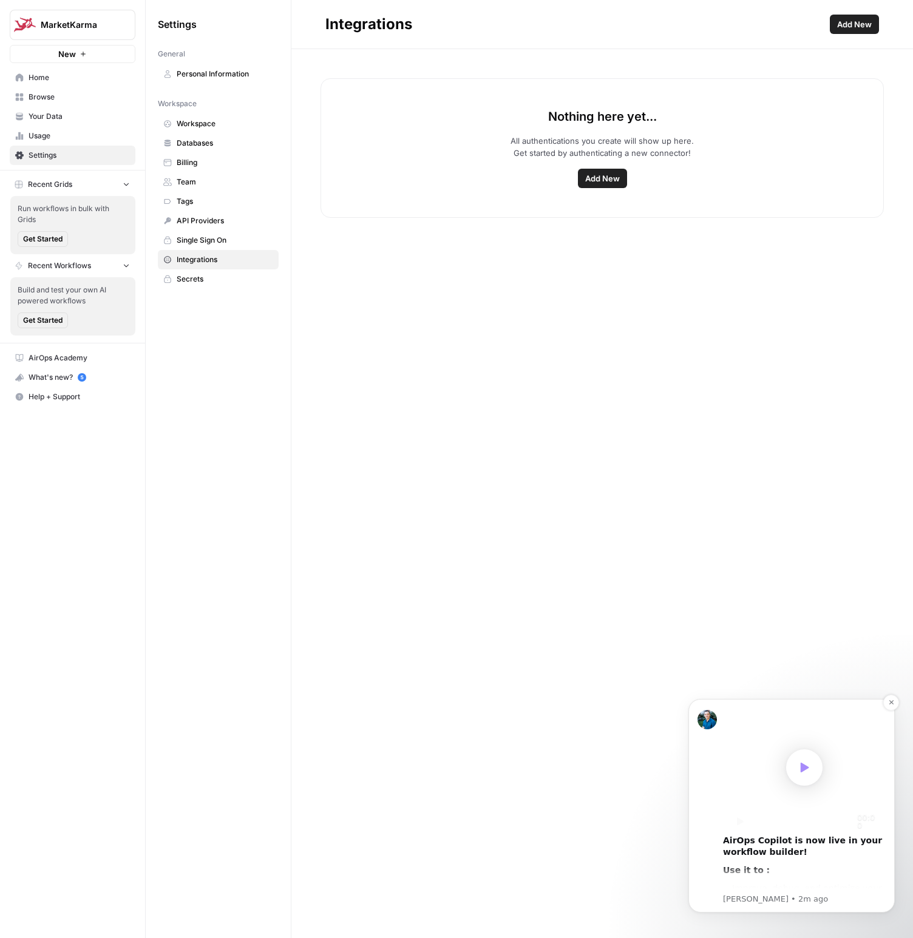
click at [807, 769] on icon "Play" at bounding box center [805, 768] width 8 height 10
click at [807, 857] on div "AirOps Copilot is now live in your workflow builder!" at bounding box center [804, 847] width 163 height 24
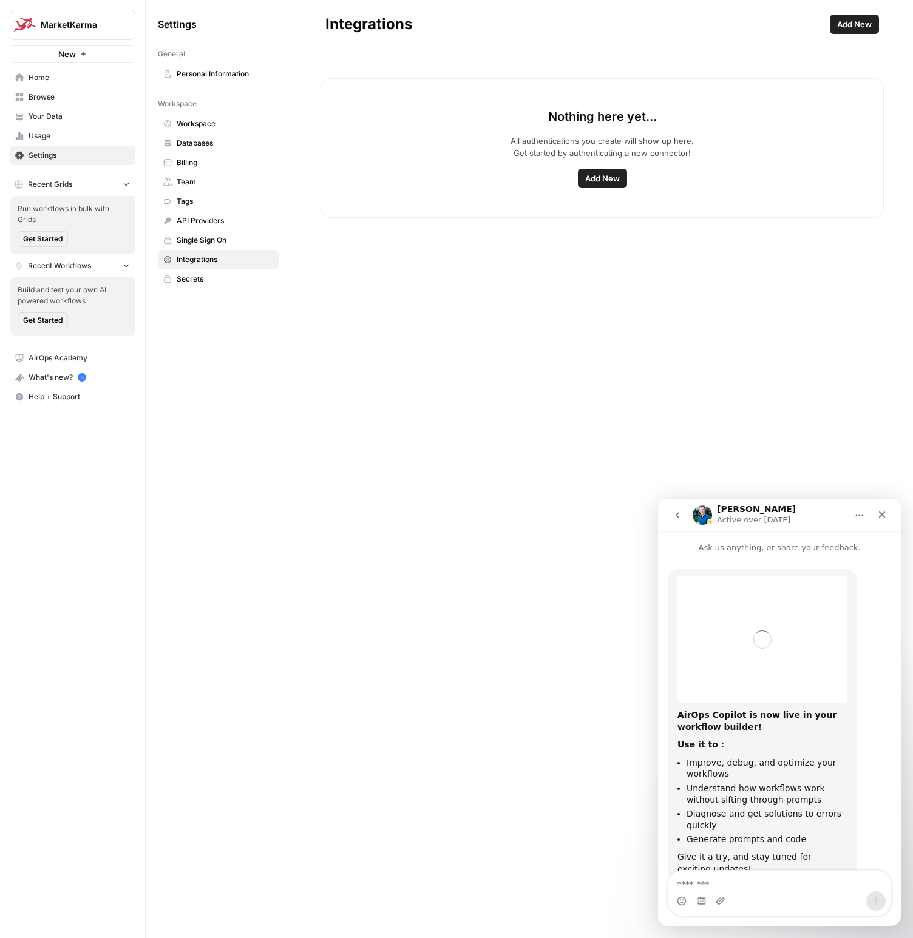
scroll to position [37, 0]
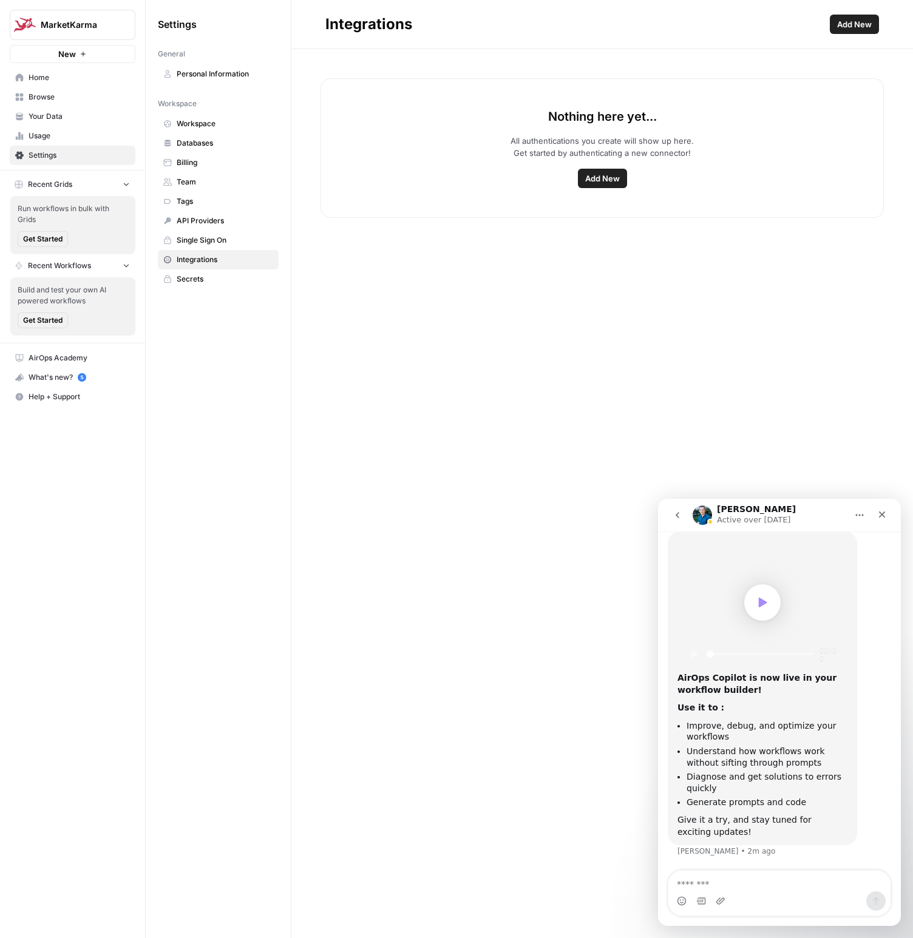
click at [768, 614] on span "Alex says…" at bounding box center [762, 603] width 36 height 36
click at [594, 176] on span "Add New" at bounding box center [602, 178] width 35 height 12
